Goal: Check status: Check status

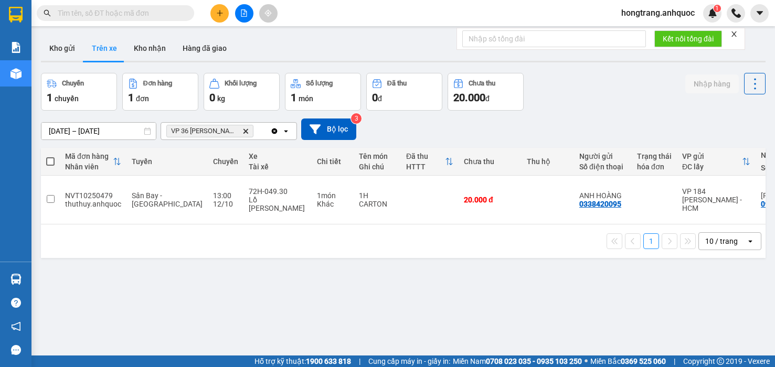
click at [142, 46] on button "Kho nhận" at bounding box center [149, 48] width 49 height 25
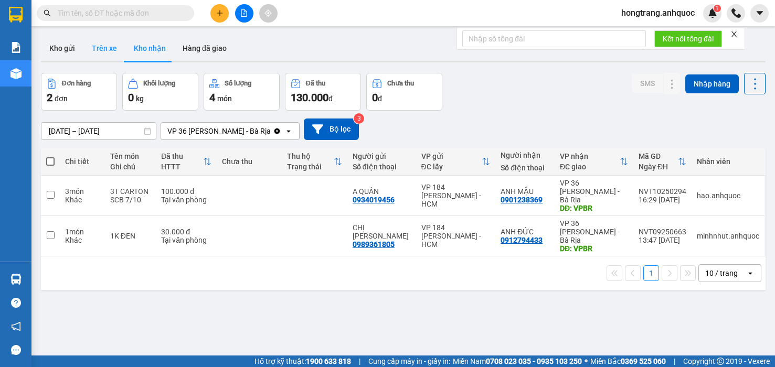
click at [109, 49] on button "Trên xe" at bounding box center [104, 48] width 42 height 25
type input "[DATE] – [DATE]"
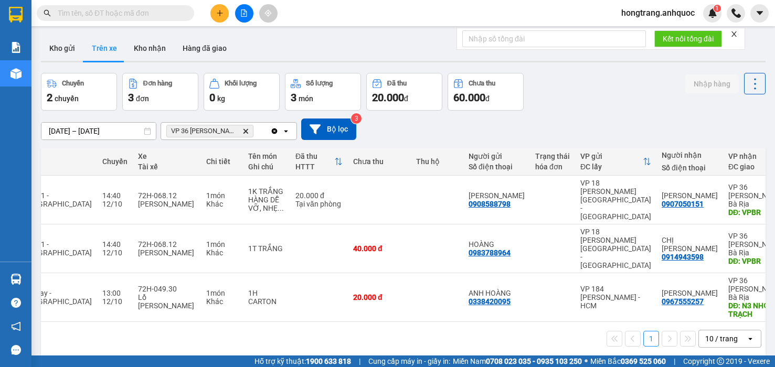
scroll to position [0, 123]
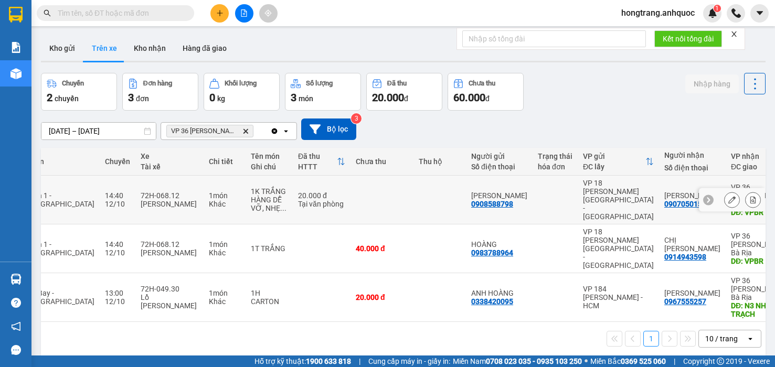
click at [750, 196] on icon at bounding box center [753, 199] width 6 height 7
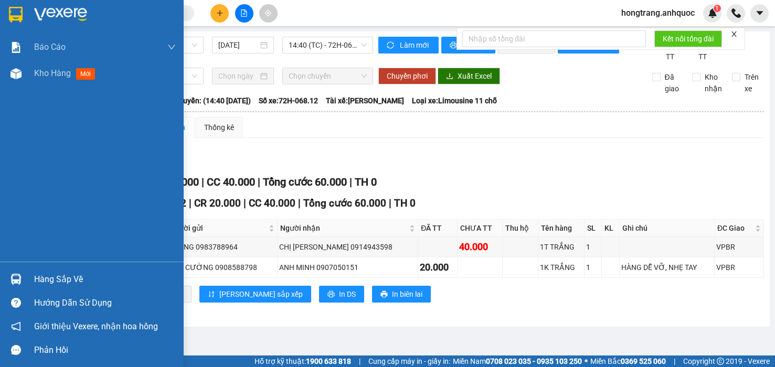
click at [1, 159] on div "Báo cáo Báo cáo dòng tiền (nhân viên) Doanh số tạo đơn theo VP gửi (nhà xe) Doa…" at bounding box center [92, 148] width 184 height 228
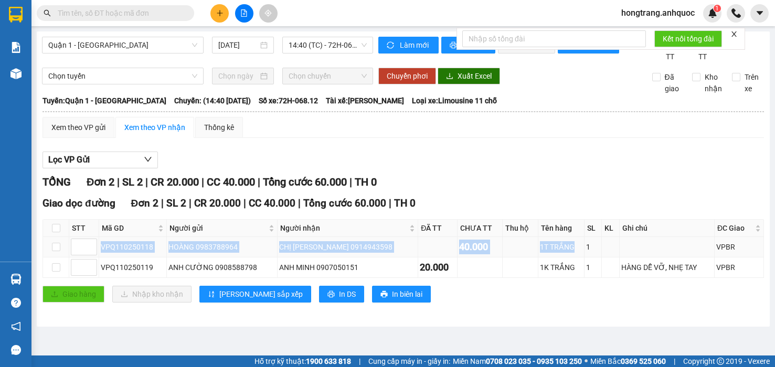
copy tr "VPQ110250118 HOÀNG 0983788964 CHỊ [PERSON_NAME] 0914943598 40.000 1T TRẮNG"
drag, startPoint x: 100, startPoint y: 258, endPoint x: 570, endPoint y: 265, distance: 469.5
click at [570, 258] on tr "VPQ110250118 HOÀNG 0983788964 CHỊ [PERSON_NAME] 0914943598 40.000 1T TRẮNG 1 VP…" at bounding box center [403, 247] width 721 height 20
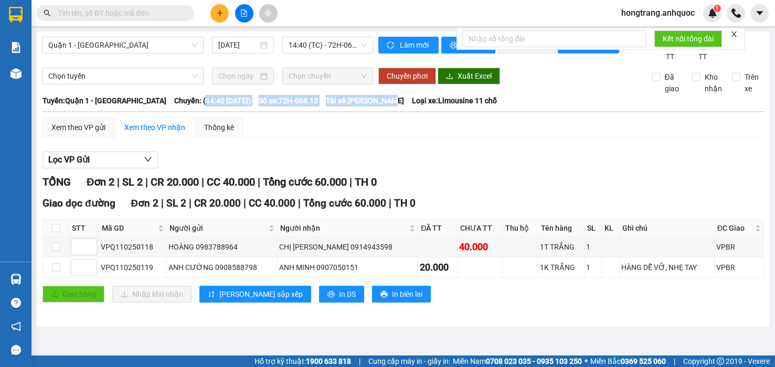
drag, startPoint x: 175, startPoint y: 110, endPoint x: 392, endPoint y: 113, distance: 217.7
click at [392, 106] on div "[GEOGRAPHIC_DATA]: Quận 1 - Vũng [PERSON_NAME]: (14:40 [DATE]) Số xe: 72H-068.1…" at bounding box center [402, 101] width 721 height 12
copy div "14:40 [DATE]) Số xe: 72H-068.12 Tài xế: [PERSON_NAME]"
click at [103, 273] on div "VPQ110250119" at bounding box center [133, 268] width 64 height 12
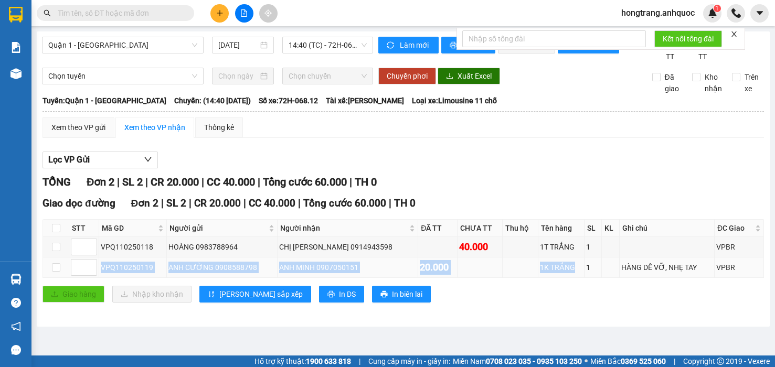
drag, startPoint x: 100, startPoint y: 279, endPoint x: 562, endPoint y: 280, distance: 462.1
click at [562, 278] on tr "VPQ110250119 ANH CƯỜNG 0908588798 ANH MINH 0907050151 20.000 1K TRẮNG 1 HÀNG DỄ…" at bounding box center [403, 268] width 721 height 20
copy tr "VPQ110250119 ANH CƯỜNG 0908588798 ANH MINH 0907050151 20.000 1K TRẮNG"
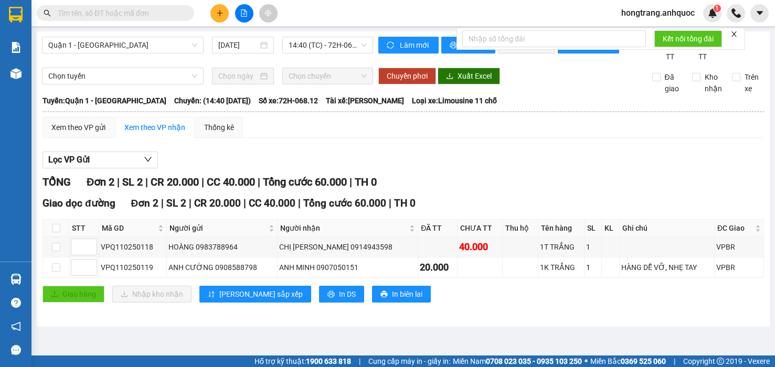
click at [528, 138] on div "Xem theo VP gửi Xem theo VP nhận Thống kê" at bounding box center [402, 127] width 721 height 21
